Goal: Task Accomplishment & Management: Complete application form

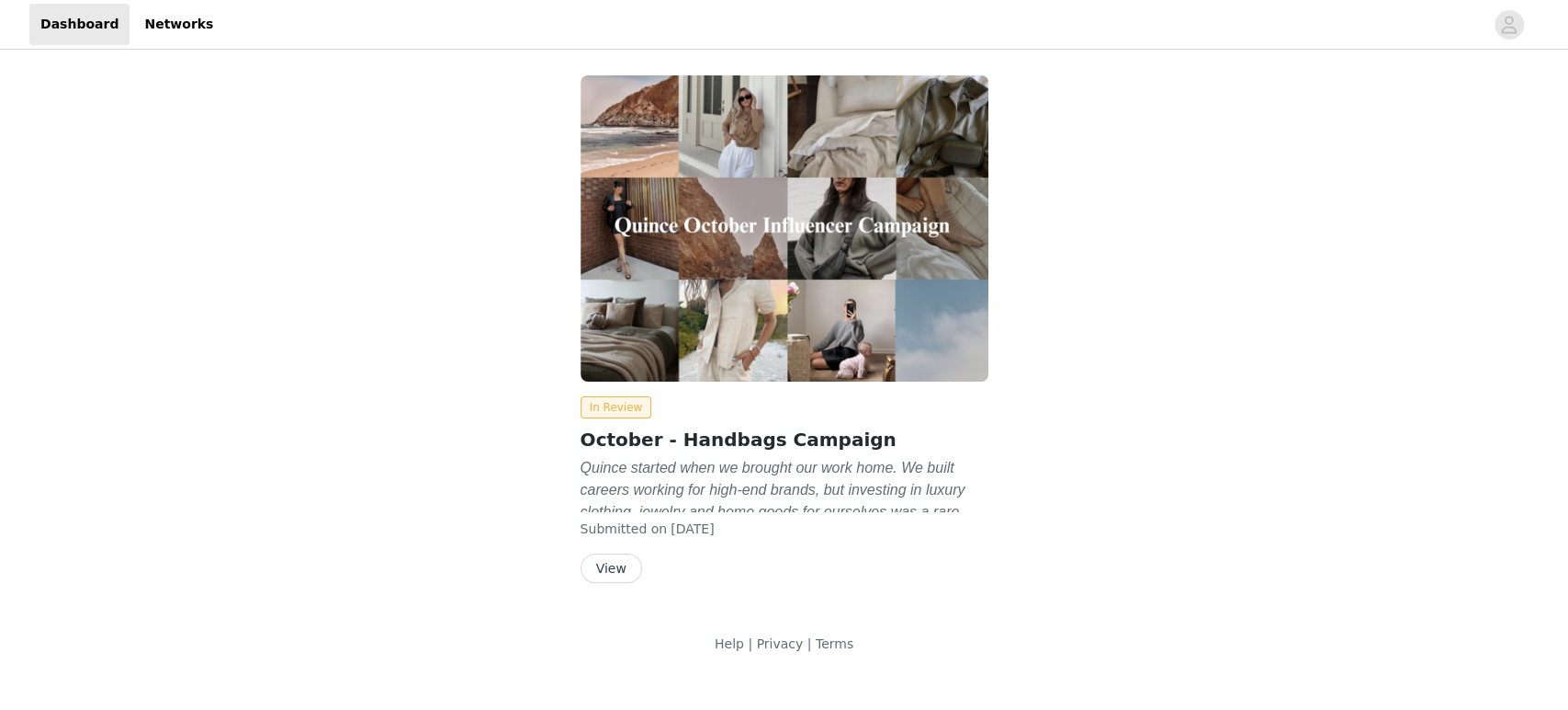
click at [613, 568] on button "View" at bounding box center [611, 568] width 61 height 30
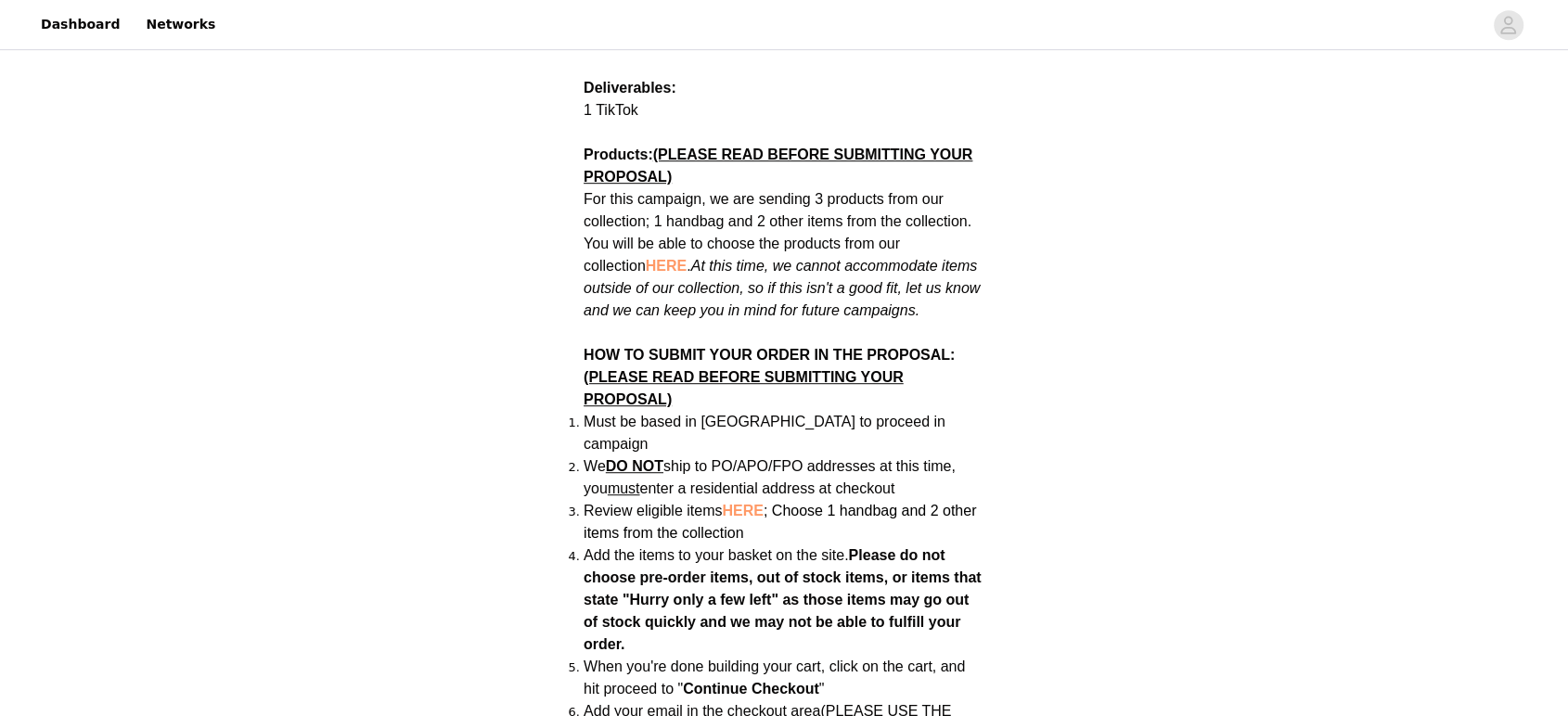
scroll to position [1133, 0]
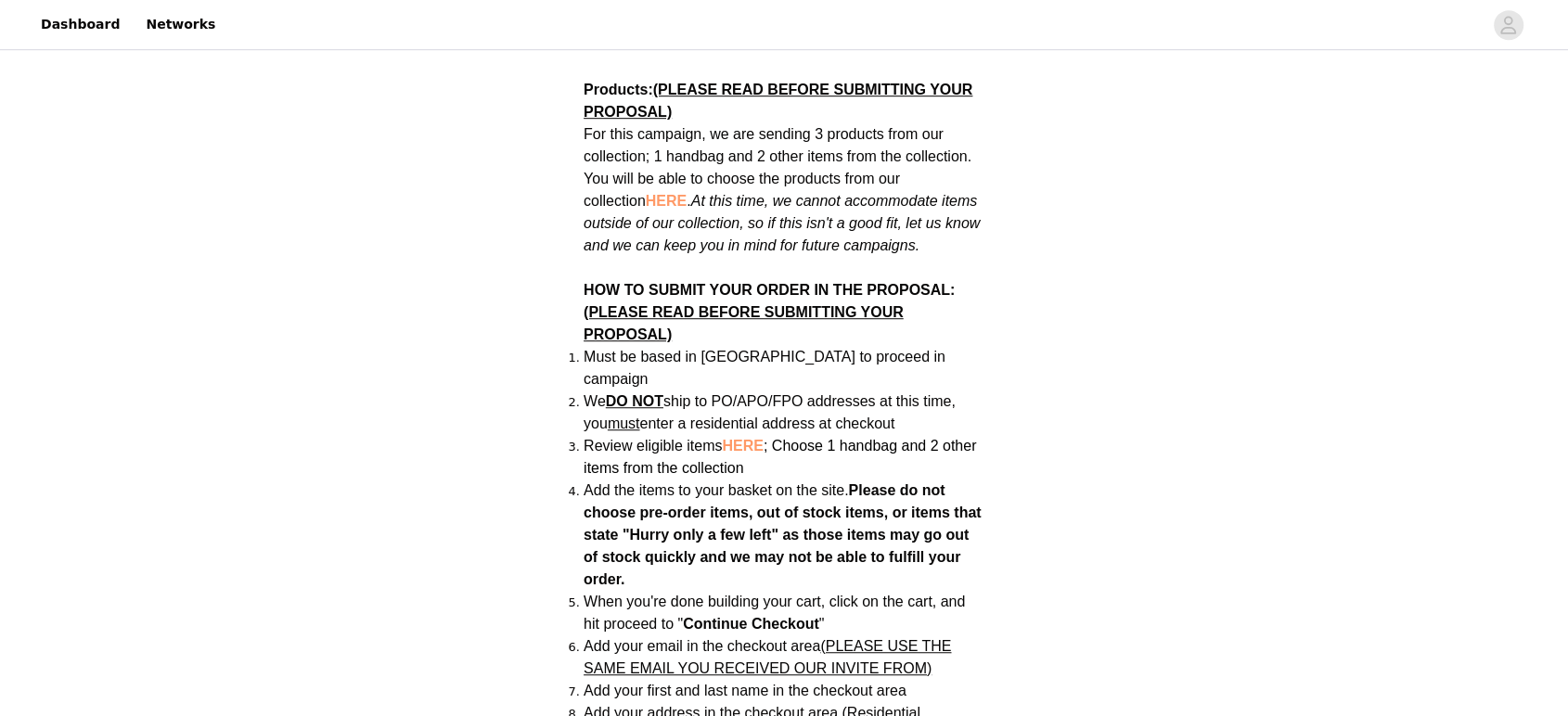
click at [757, 438] on span "HERE" at bounding box center [742, 445] width 41 height 15
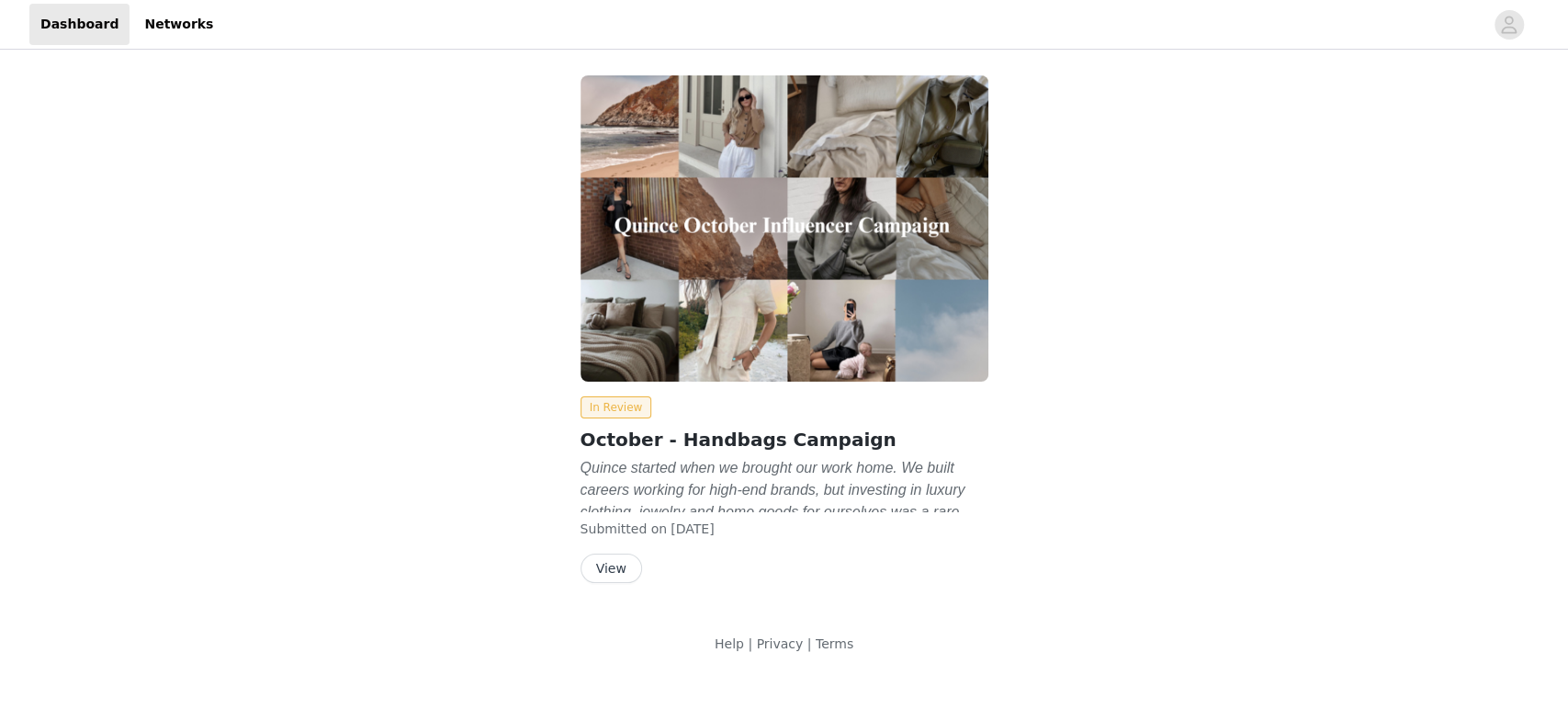
click at [604, 570] on button "View" at bounding box center [611, 568] width 61 height 30
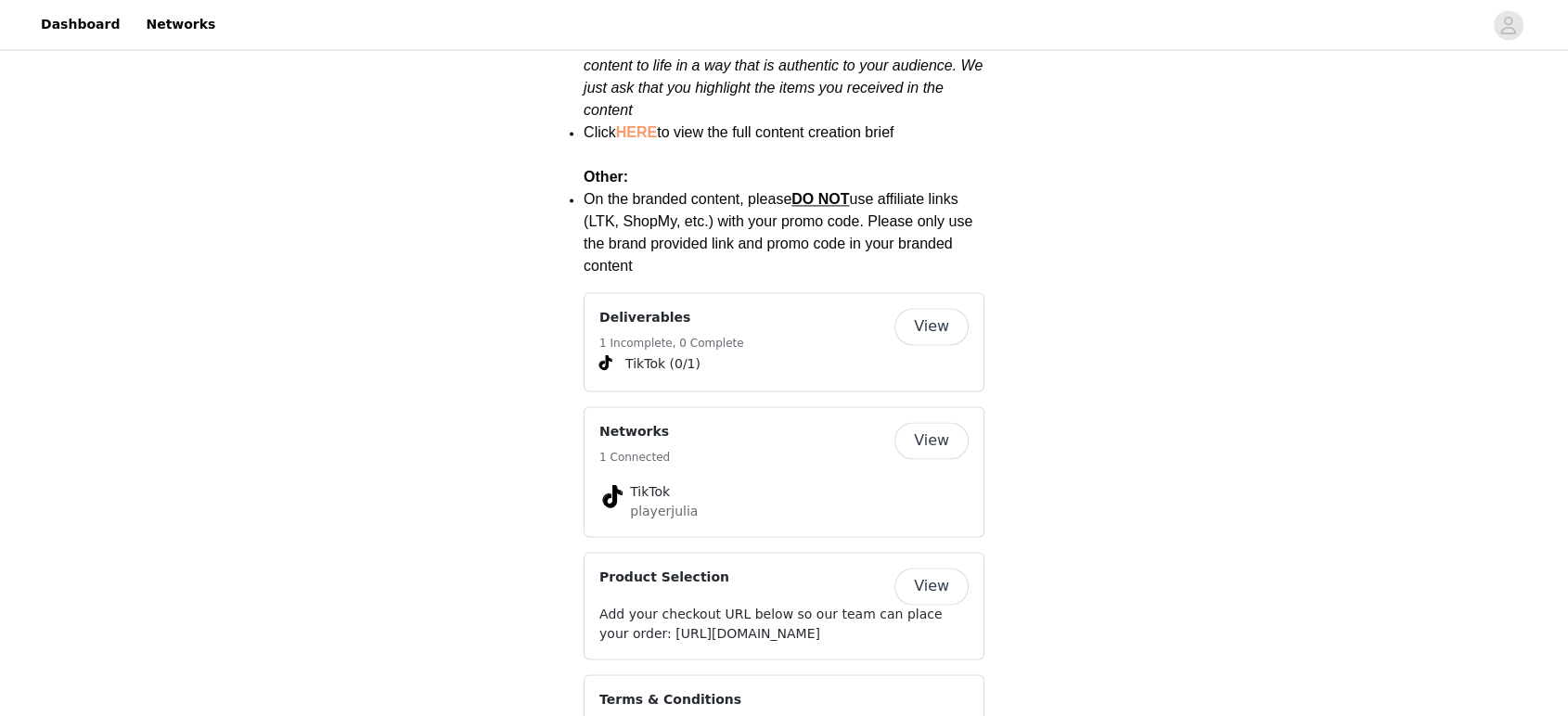
scroll to position [2747, 0]
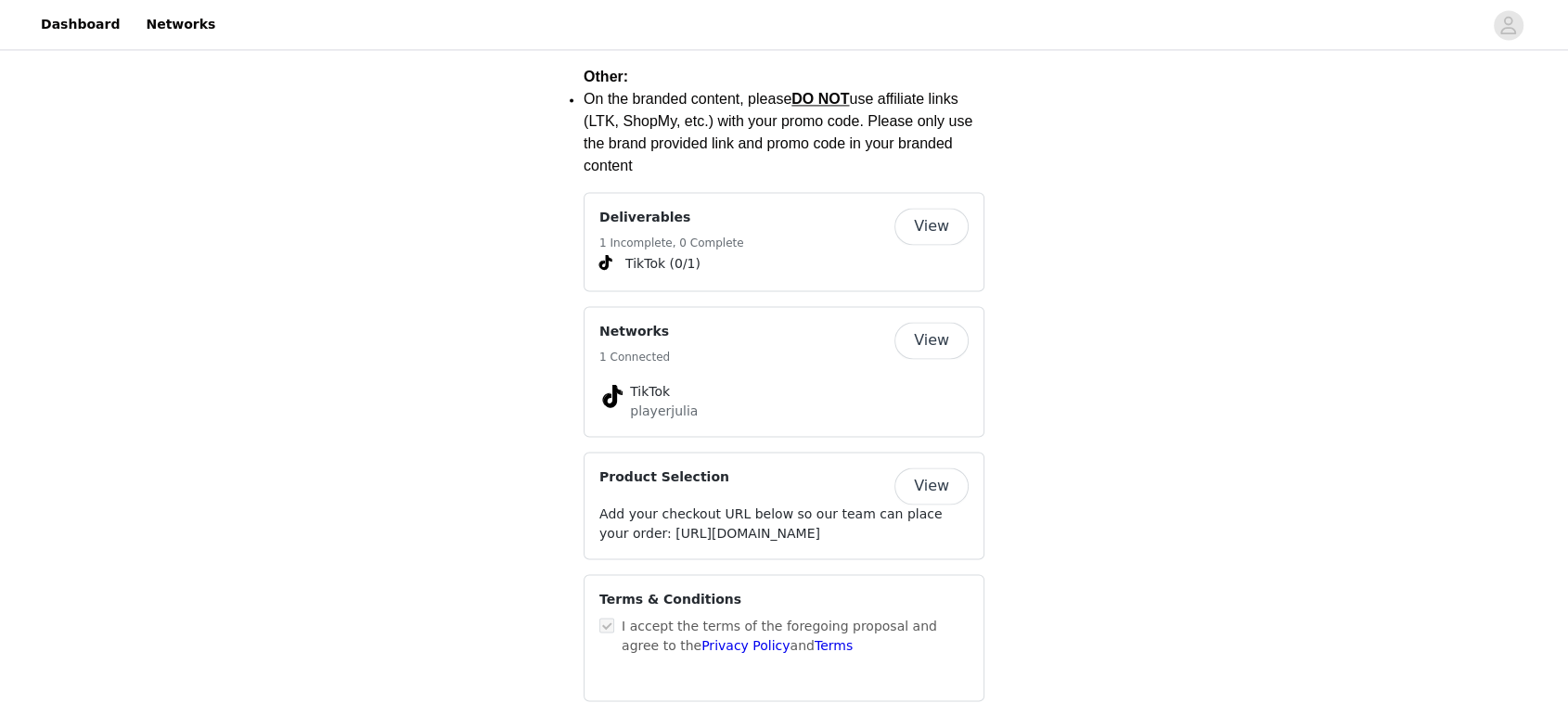
click at [935, 467] on button "View" at bounding box center [931, 486] width 74 height 37
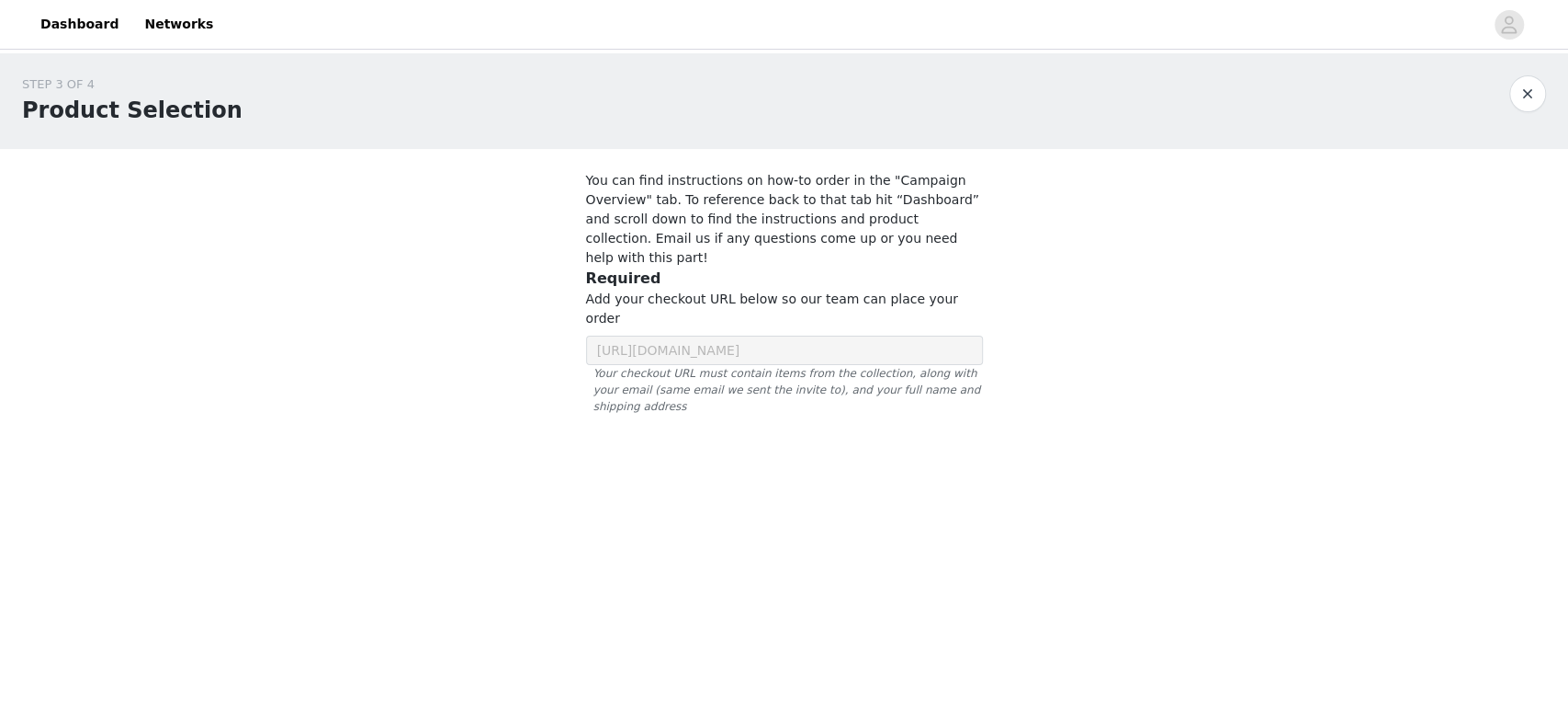
scroll to position [0, 133]
click at [1071, 303] on div "STEP 3 OF 4 Product Selection You can find instructions on how-to order in the …" at bounding box center [784, 263] width 1568 height 420
